Goal: Task Accomplishment & Management: Manage account settings

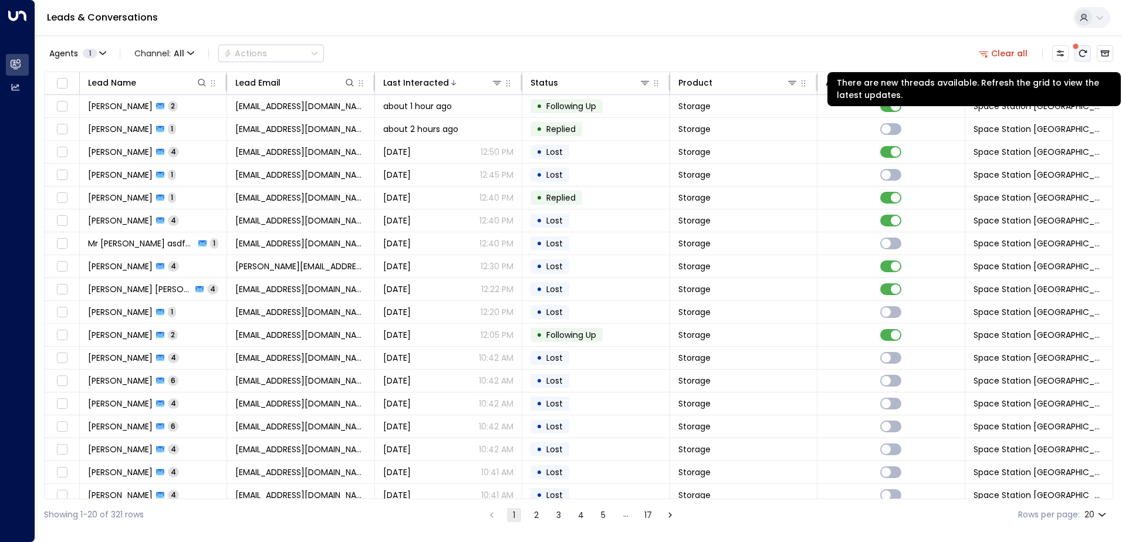
click at [1082, 59] on button "There are new threads available. Refresh the grid to view the latest updates." at bounding box center [1083, 53] width 16 height 16
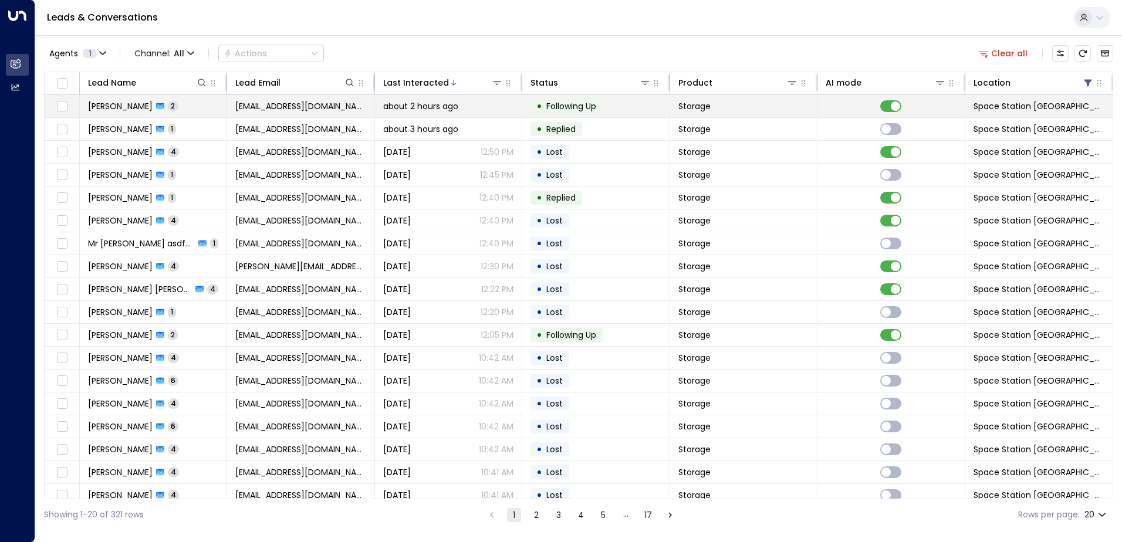
click at [568, 104] on span "Following Up" at bounding box center [571, 106] width 50 height 12
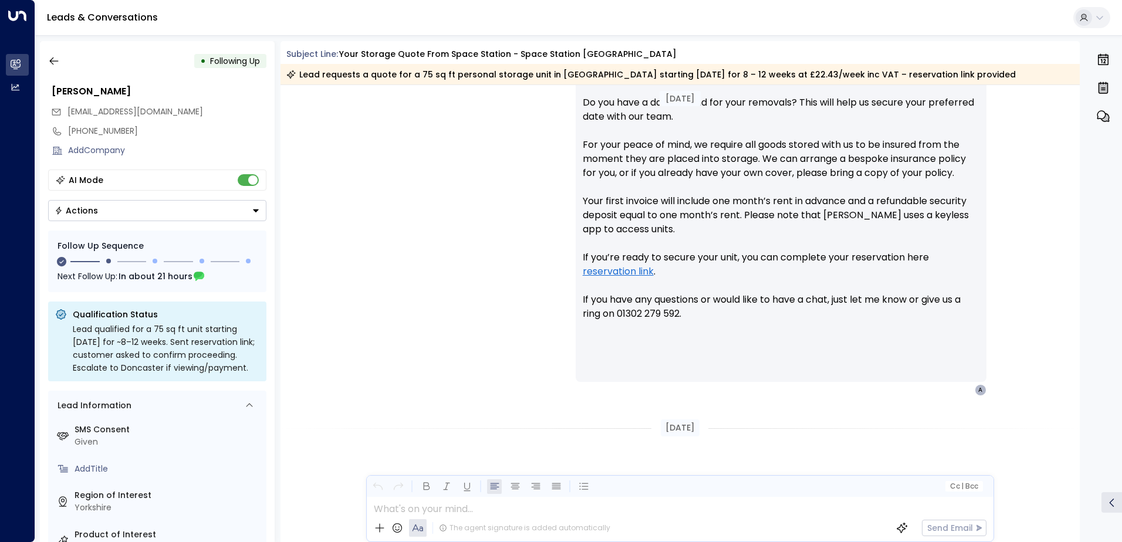
scroll to position [438, 0]
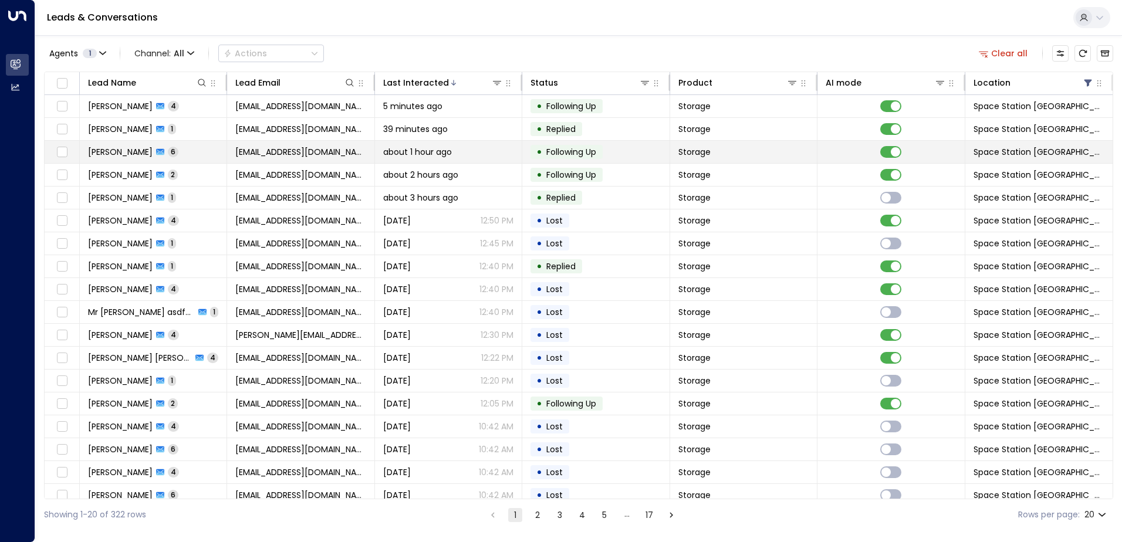
click at [507, 153] on div "about 1 hour ago" at bounding box center [448, 152] width 130 height 12
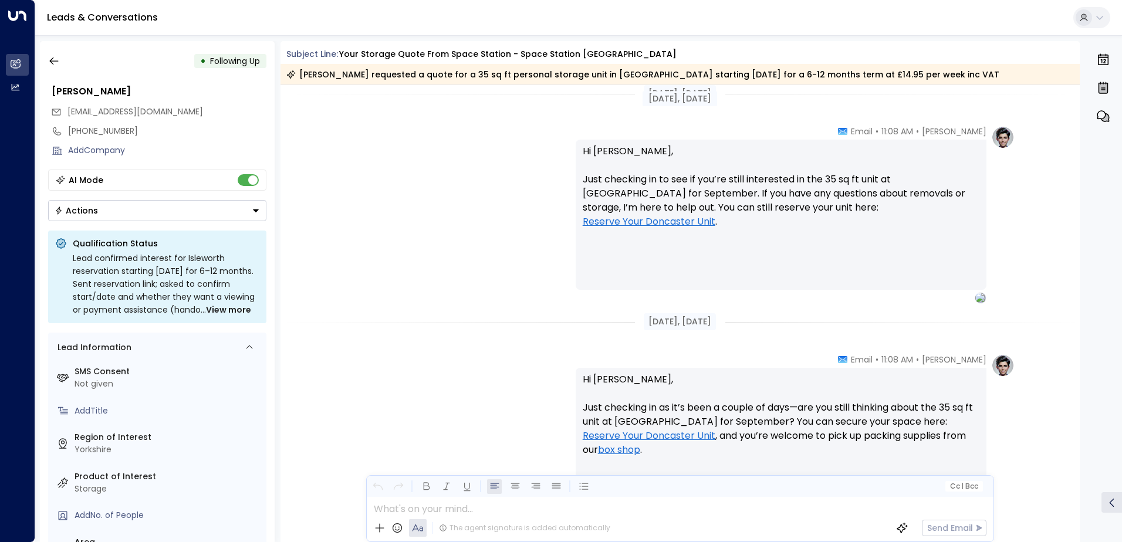
scroll to position [1197, 0]
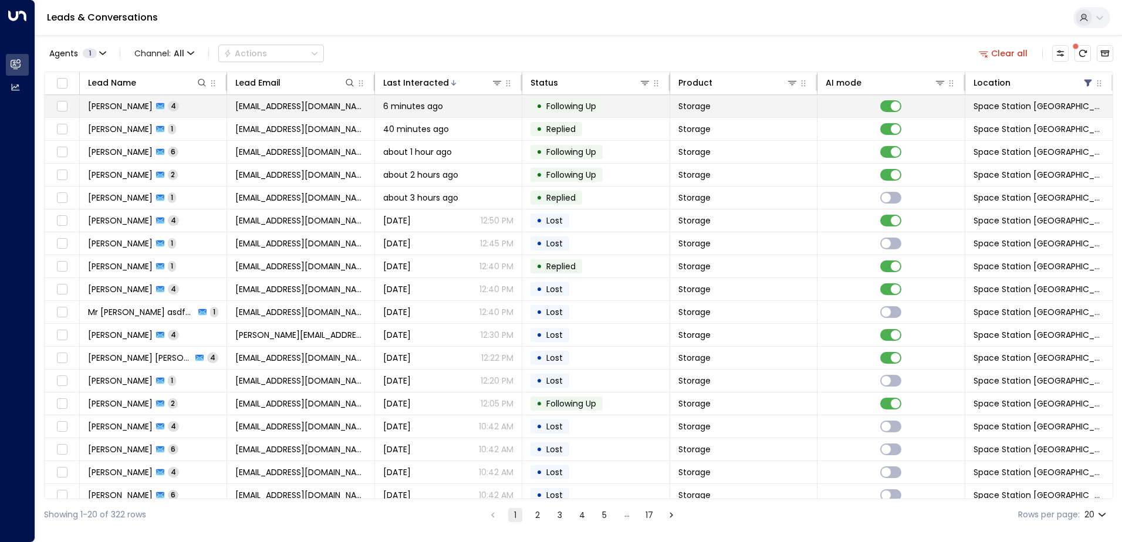
click at [420, 106] on span "6 minutes ago" at bounding box center [413, 106] width 60 height 12
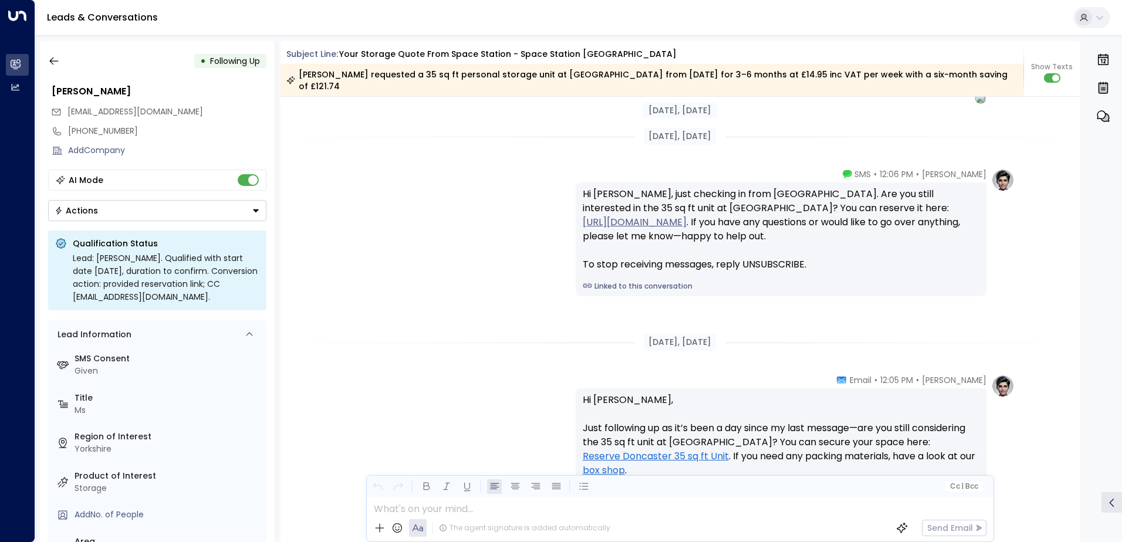
scroll to position [1366, 0]
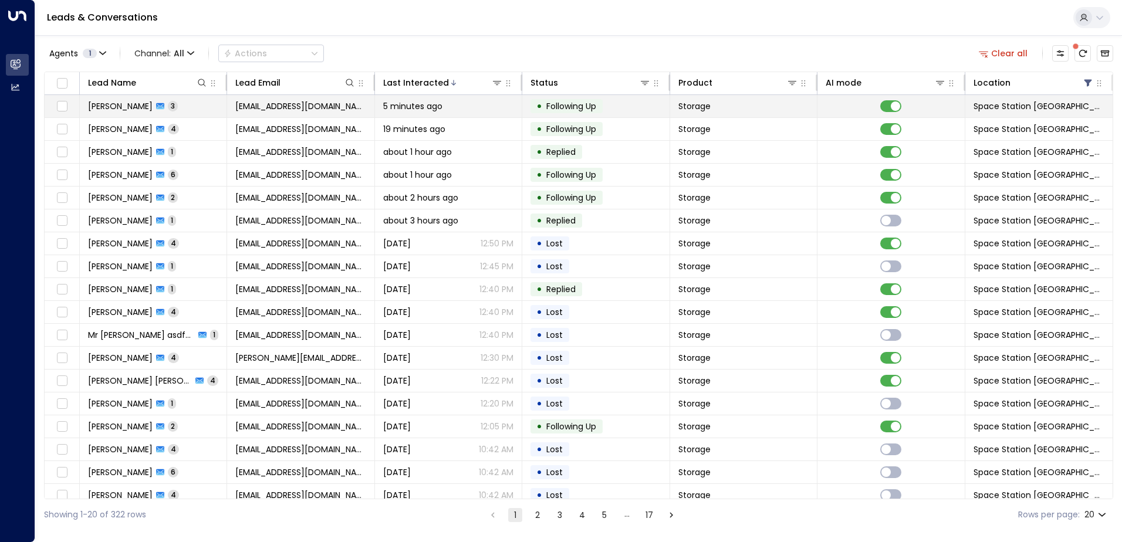
click at [352, 106] on span "[EMAIL_ADDRESS][DOMAIN_NAME]" at bounding box center [300, 106] width 130 height 12
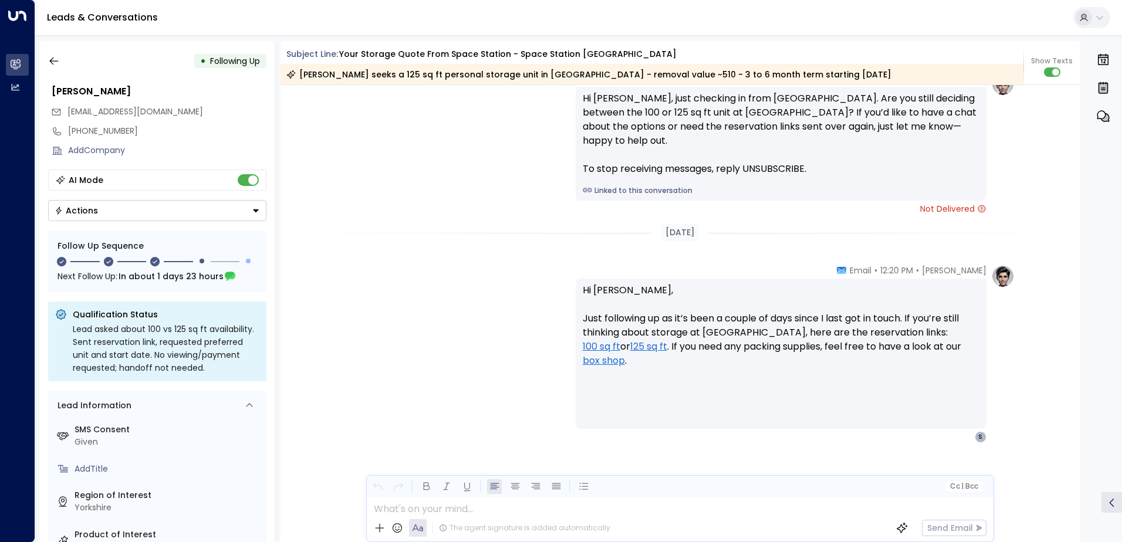
scroll to position [870, 0]
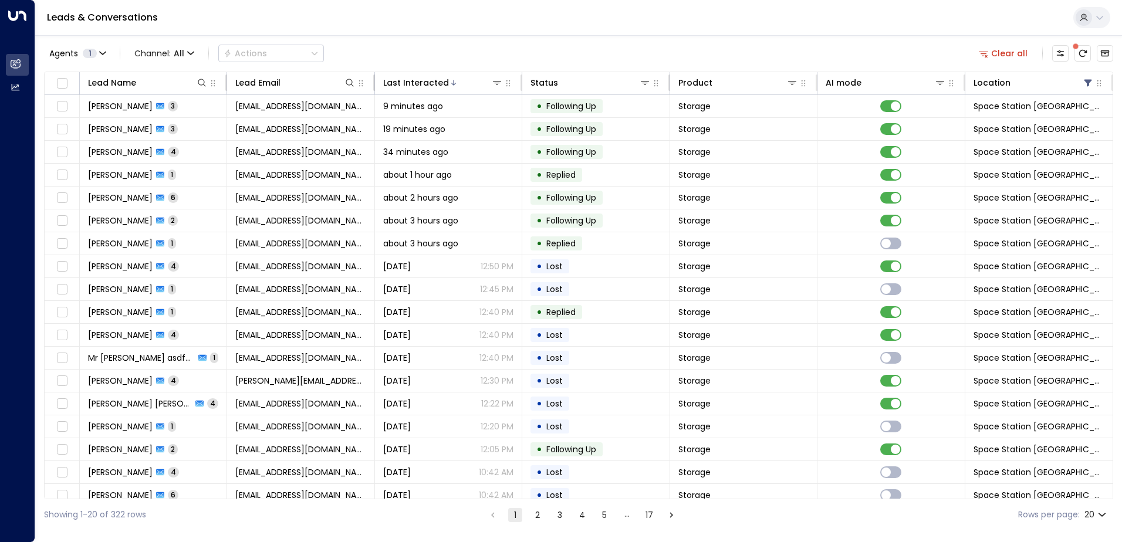
click at [435, 42] on div "Agents 1 Channel: All Actions Clear all" at bounding box center [578, 53] width 1069 height 25
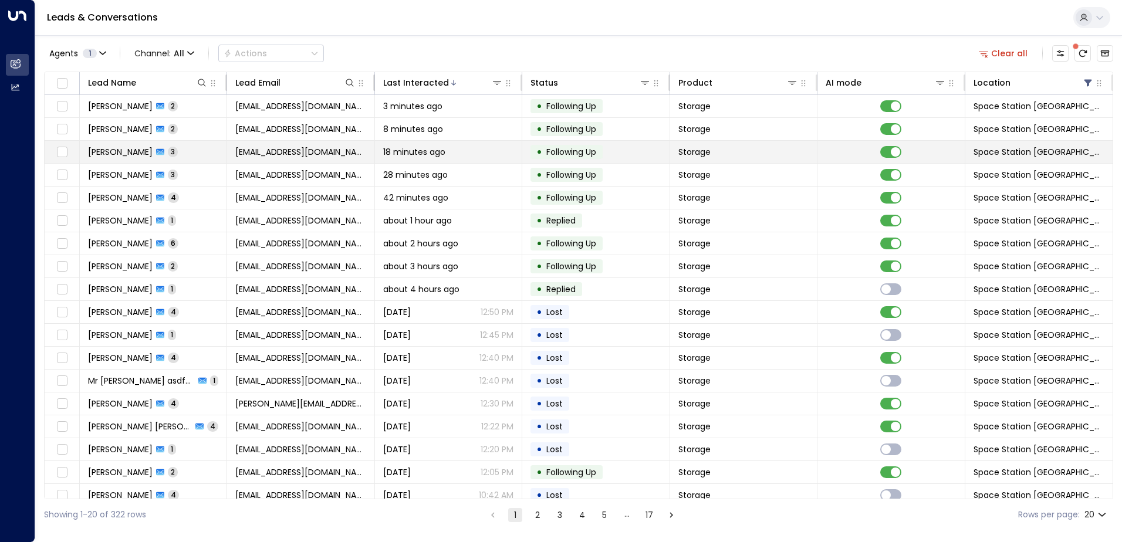
click at [286, 151] on span "[EMAIL_ADDRESS][DOMAIN_NAME]" at bounding box center [300, 152] width 130 height 12
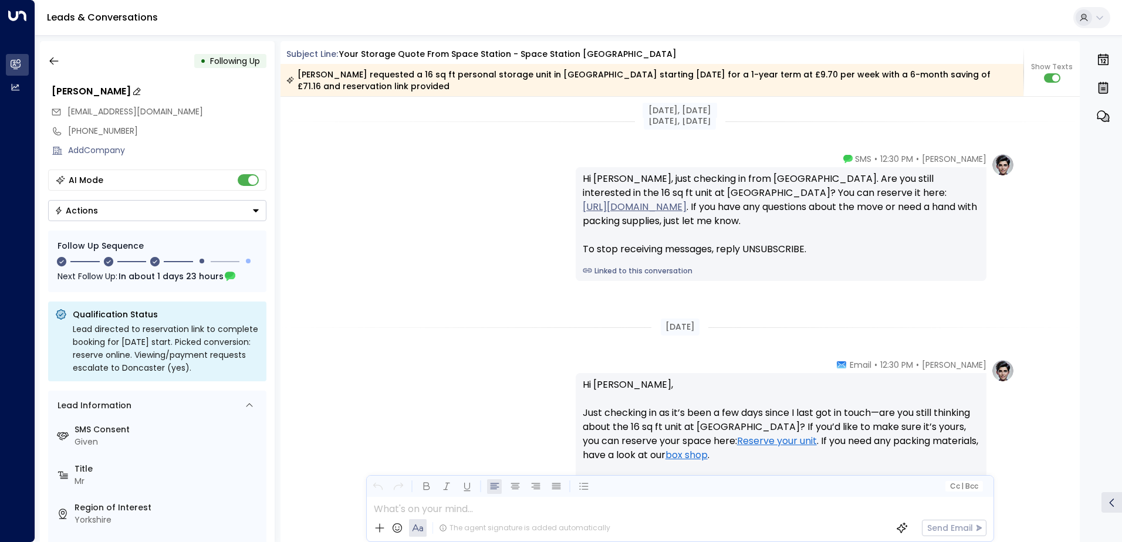
scroll to position [1112, 0]
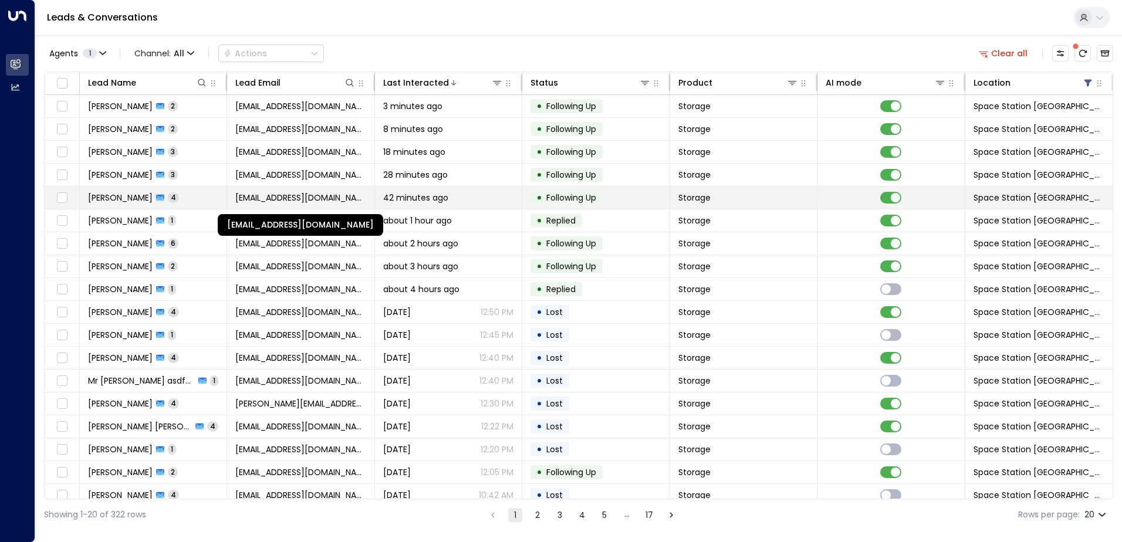
click at [257, 193] on span "[EMAIL_ADDRESS][DOMAIN_NAME]" at bounding box center [300, 198] width 130 height 12
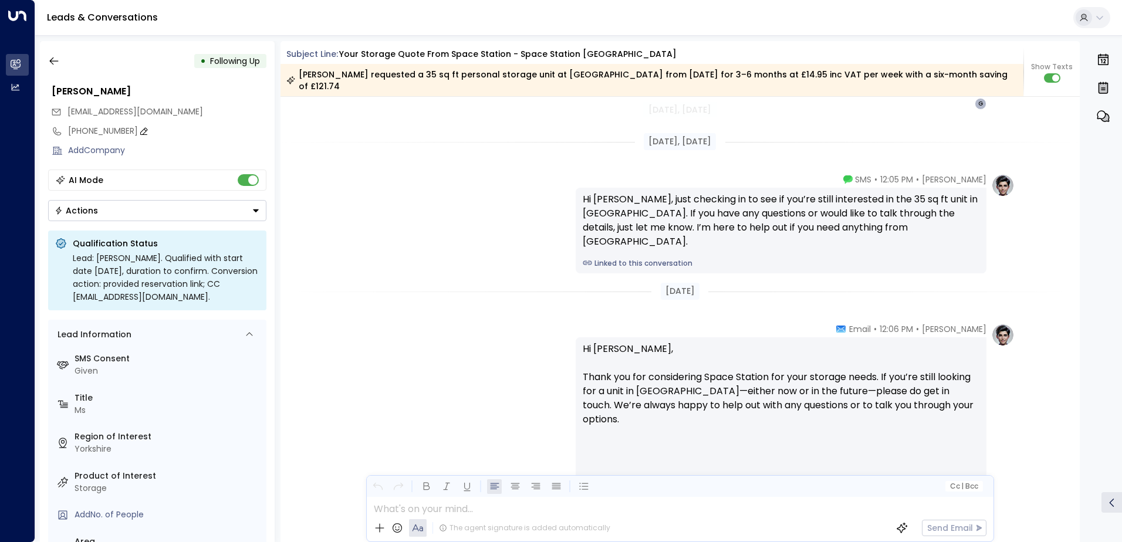
scroll to position [2024, 0]
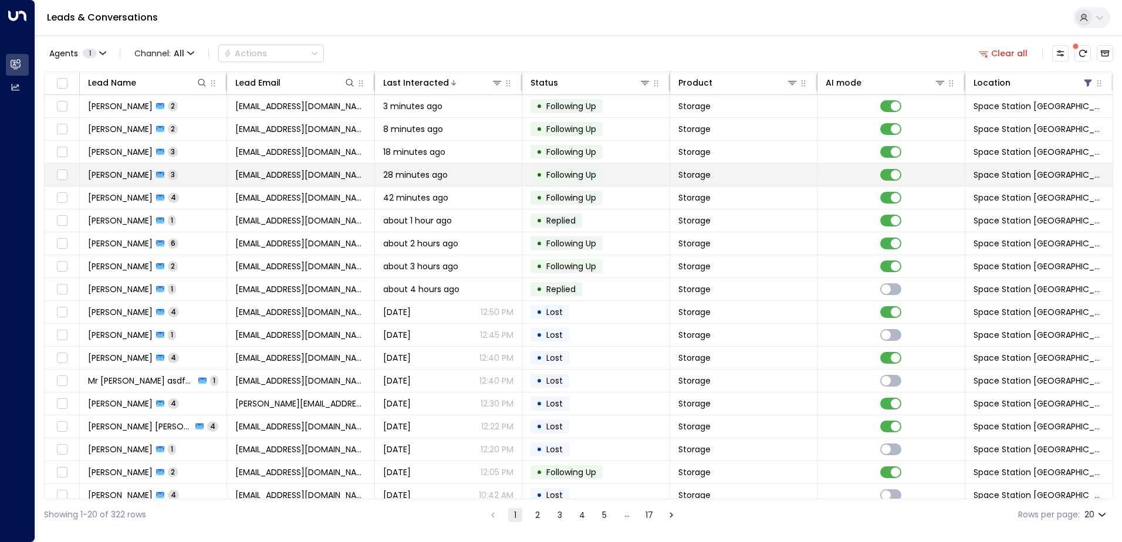
click at [294, 177] on span "[EMAIL_ADDRESS][DOMAIN_NAME]" at bounding box center [300, 175] width 130 height 12
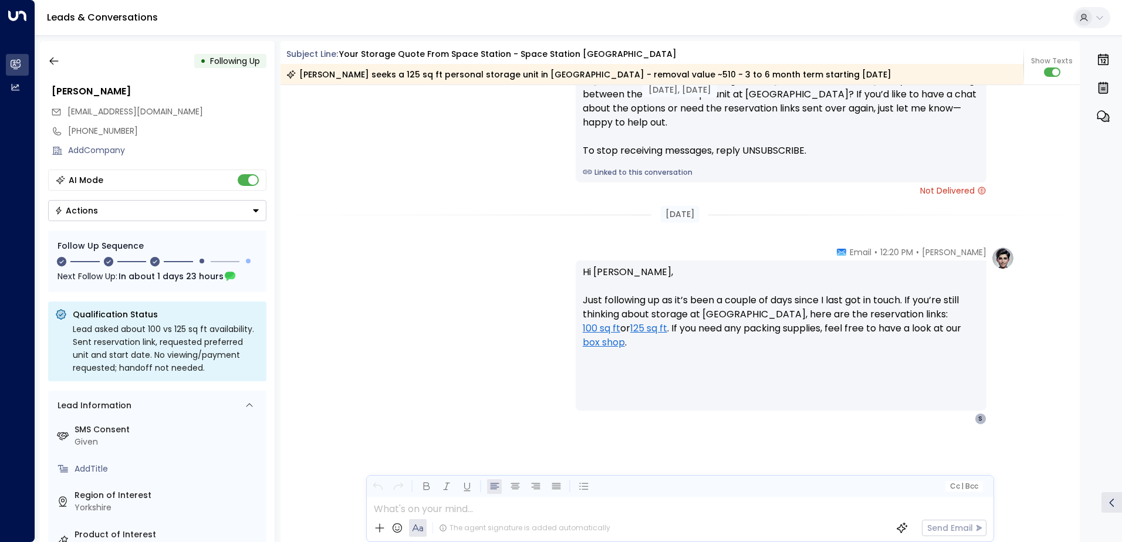
scroll to position [812, 0]
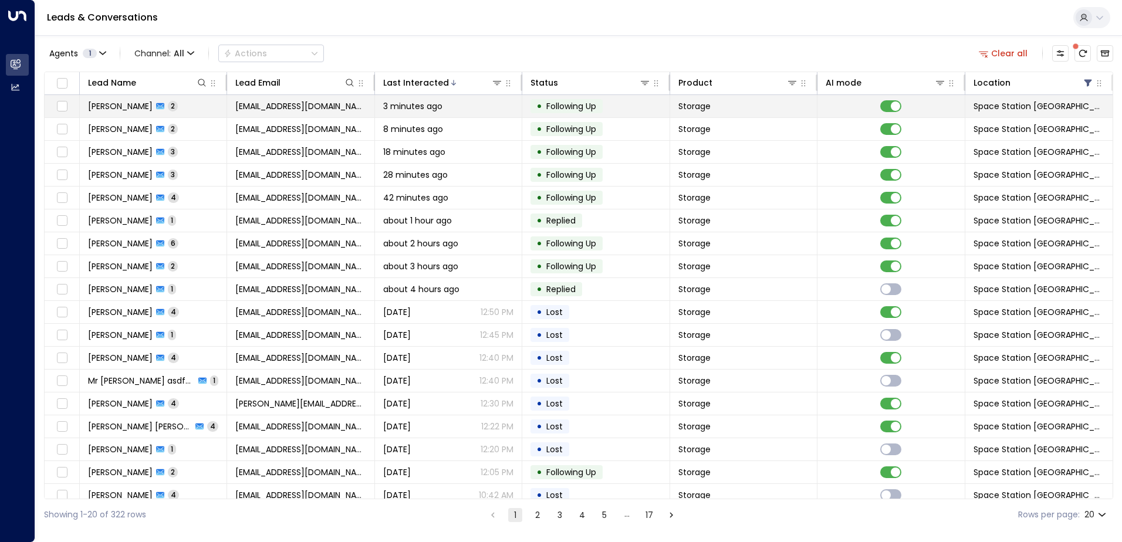
click at [246, 104] on span "[EMAIL_ADDRESS][DOMAIN_NAME]" at bounding box center [300, 106] width 130 height 12
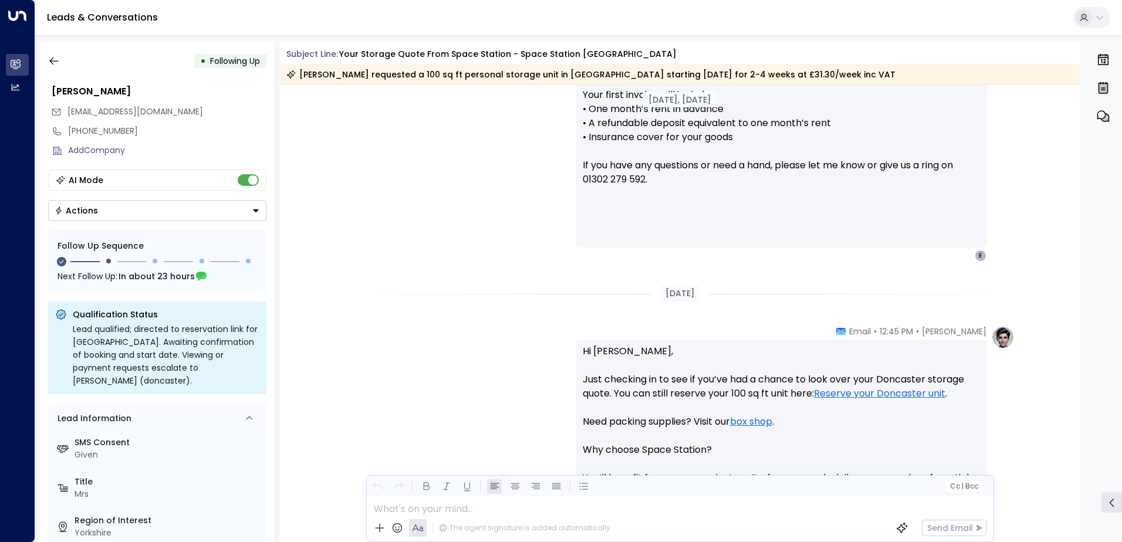
scroll to position [680, 0]
